Goal: Find specific page/section

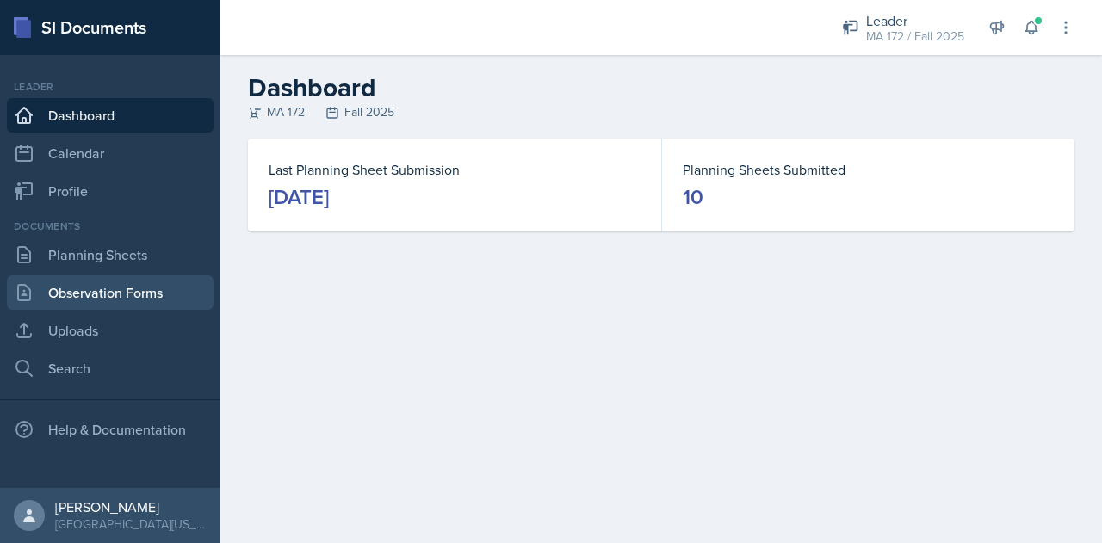
click at [68, 290] on link "Observation Forms" at bounding box center [110, 293] width 207 height 34
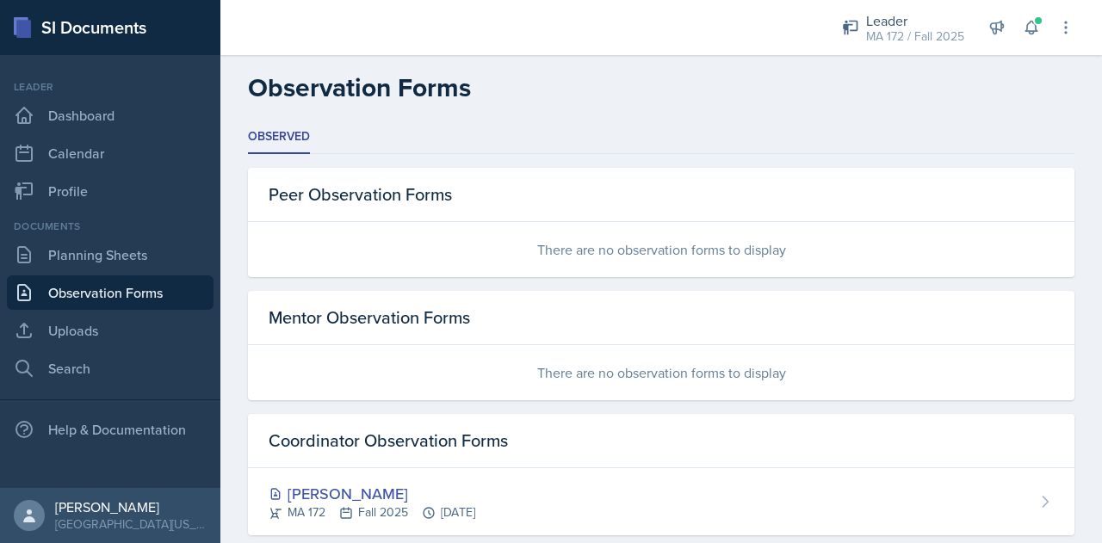
scroll to position [34, 0]
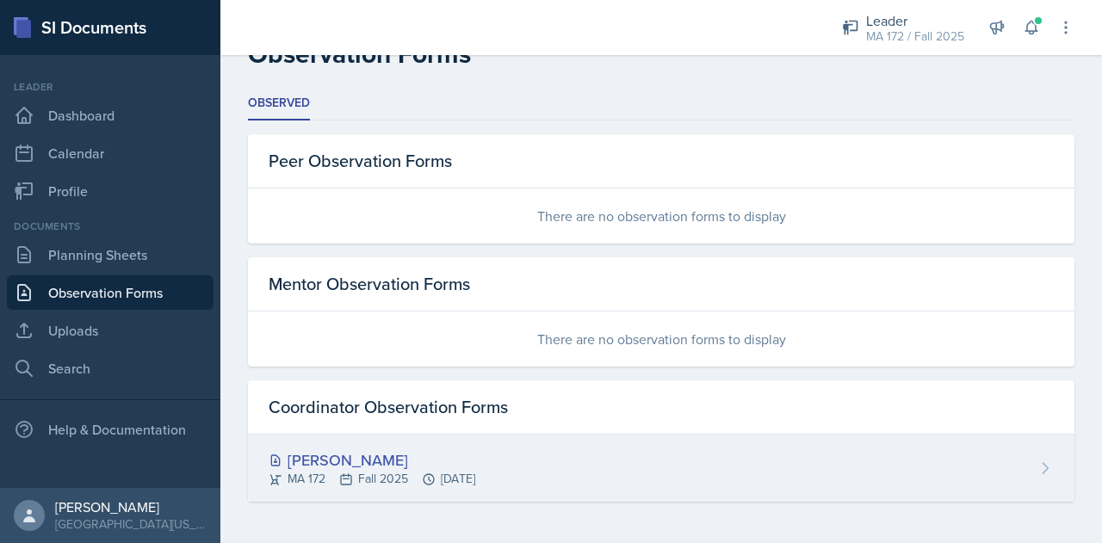
click at [330, 451] on div "[PERSON_NAME]" at bounding box center [372, 460] width 207 height 23
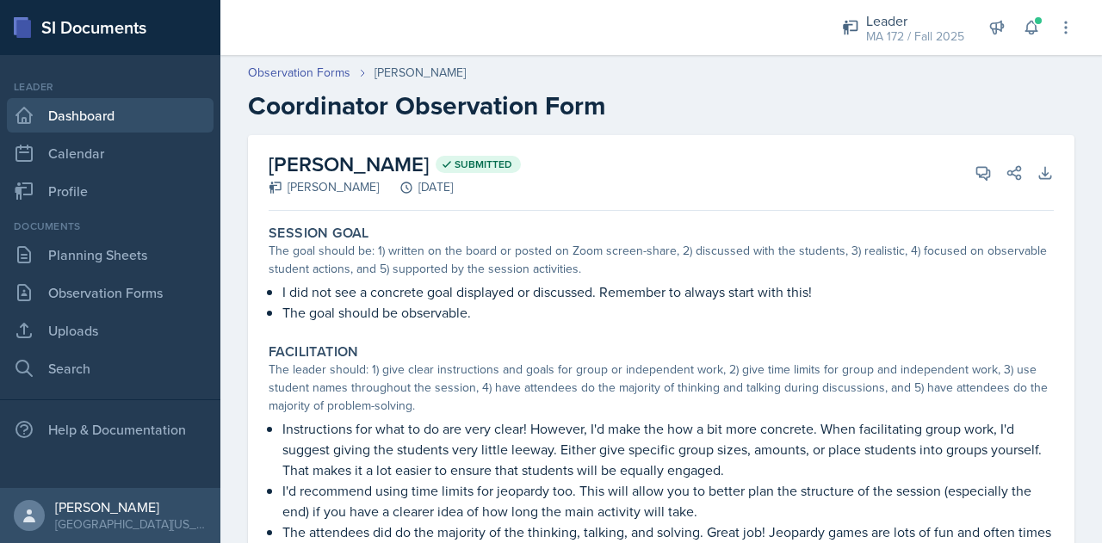
click at [50, 121] on link "Dashboard" at bounding box center [110, 115] width 207 height 34
